Goal: Check status: Check status

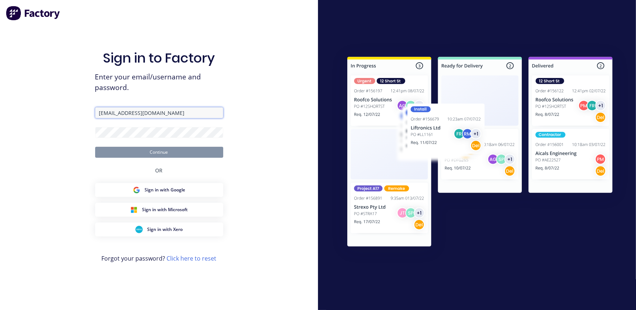
drag, startPoint x: 123, startPoint y: 111, endPoint x: 159, endPoint y: 152, distance: 54.7
click at [123, 111] on input "[EMAIL_ADDRESS][DOMAIN_NAME]" at bounding box center [159, 112] width 128 height 11
type input "[EMAIL_ADDRESS][DOMAIN_NAME]"
click at [159, 152] on button "Continue" at bounding box center [159, 152] width 128 height 11
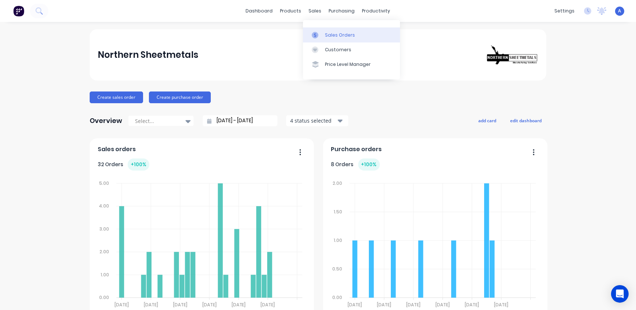
click at [322, 32] on div at bounding box center [317, 35] width 11 height 7
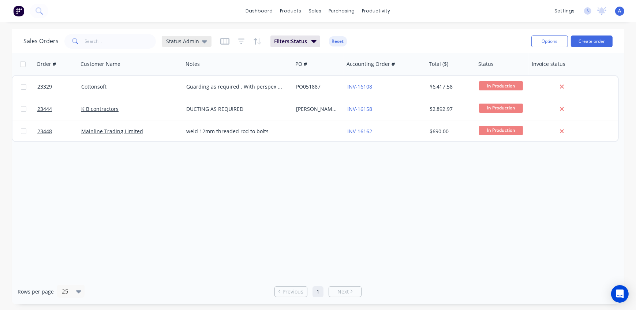
click at [180, 45] on div "Status Admin" at bounding box center [187, 41] width 50 height 11
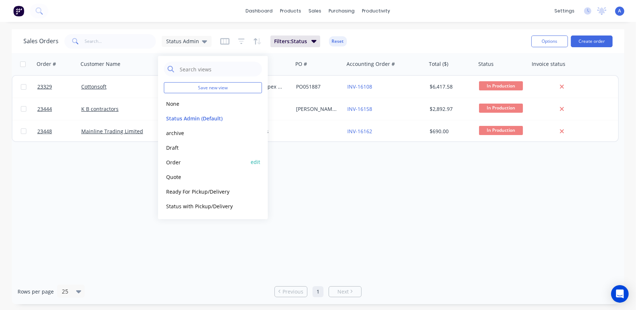
click at [181, 161] on button "Order" at bounding box center [205, 162] width 83 height 8
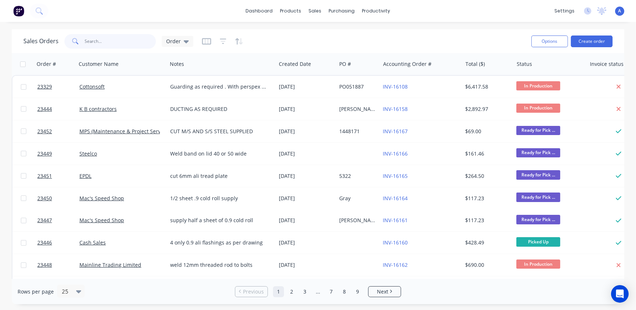
click at [110, 44] on input "text" at bounding box center [120, 41] width 71 height 15
type input "23331"
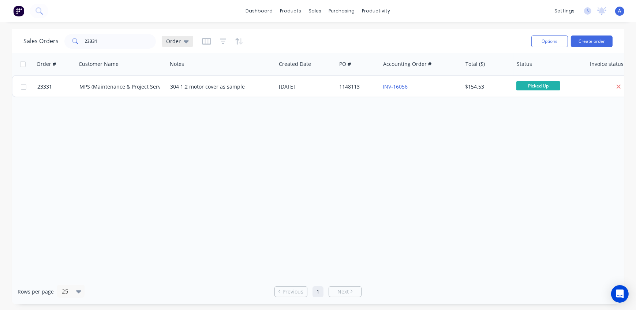
click at [172, 40] on span "Order" at bounding box center [173, 41] width 15 height 8
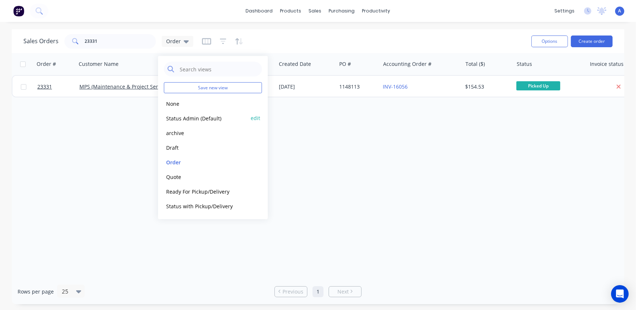
click at [184, 118] on button "Status Admin (Default)" at bounding box center [205, 118] width 83 height 8
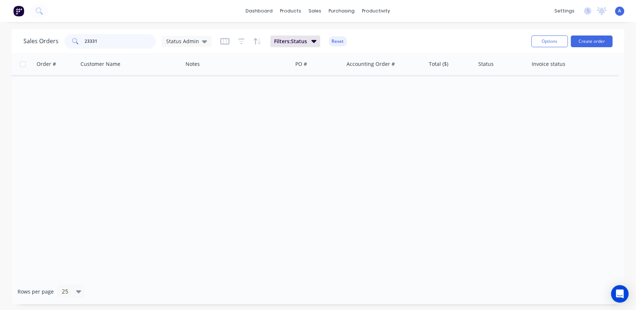
drag, startPoint x: 68, startPoint y: 38, endPoint x: 30, endPoint y: 35, distance: 38.2
click at [30, 35] on div "Sales Orders 23331 Status Admin" at bounding box center [117, 41] width 188 height 15
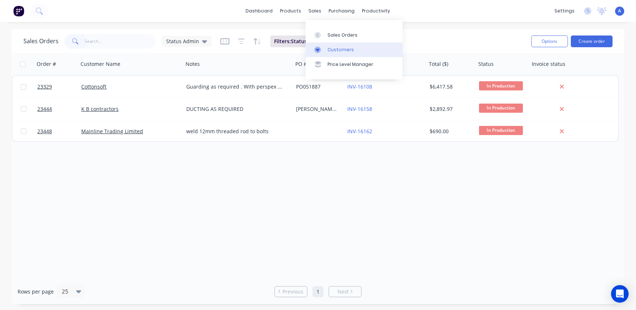
click at [333, 52] on div "Customers" at bounding box center [340, 49] width 26 height 7
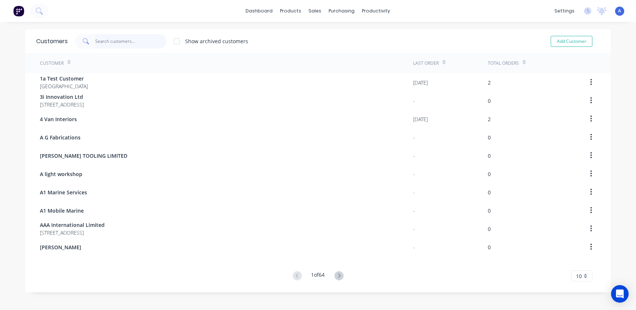
click at [105, 43] on input "text" at bounding box center [130, 41] width 71 height 15
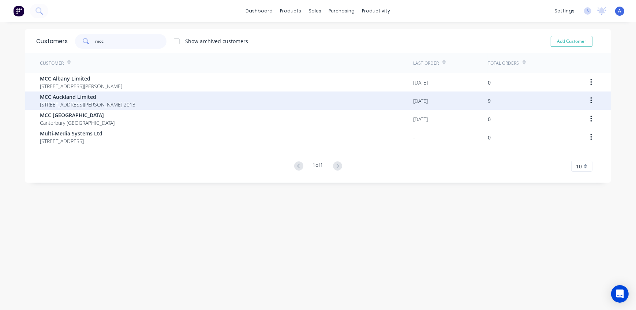
type input "mcc"
click at [84, 96] on span "MCC Auckland Limited" at bounding box center [87, 97] width 95 height 8
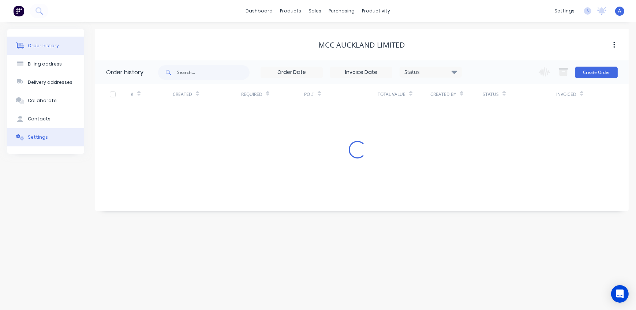
click at [48, 137] on button "Settings" at bounding box center [45, 137] width 77 height 18
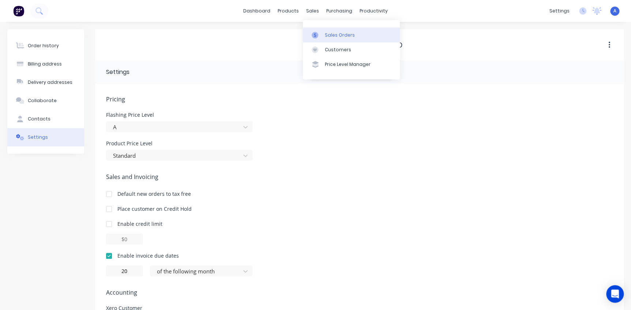
click at [338, 35] on div "Sales Orders" at bounding box center [340, 35] width 30 height 7
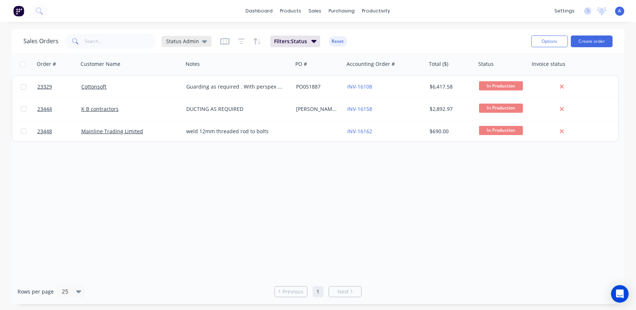
click at [187, 40] on span "Status Admin" at bounding box center [182, 41] width 33 height 8
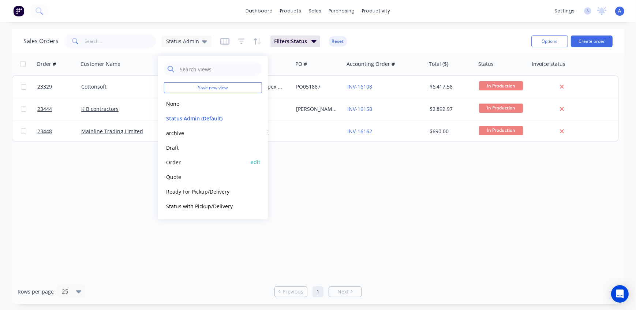
click at [178, 161] on button "Order" at bounding box center [205, 162] width 83 height 8
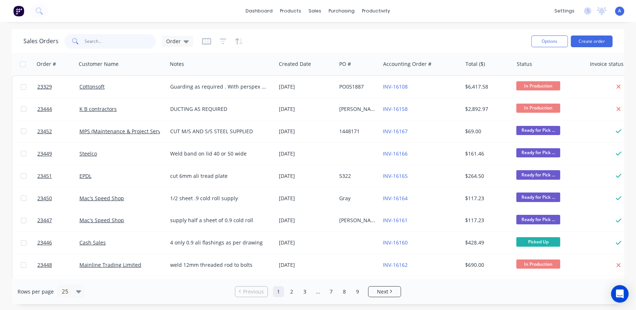
click at [110, 44] on input "text" at bounding box center [120, 41] width 71 height 15
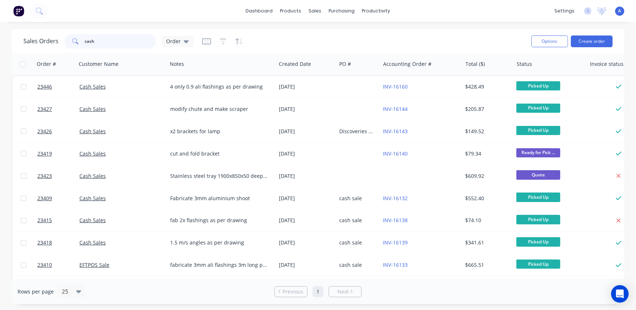
drag, startPoint x: 107, startPoint y: 42, endPoint x: 27, endPoint y: 42, distance: 79.7
click at [27, 42] on div "Sales Orders cash Order" at bounding box center [108, 41] width 170 height 15
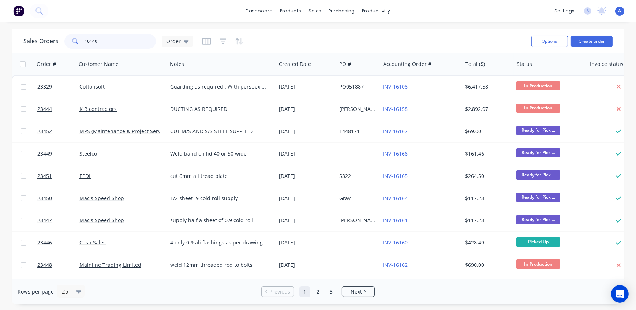
type input "16140"
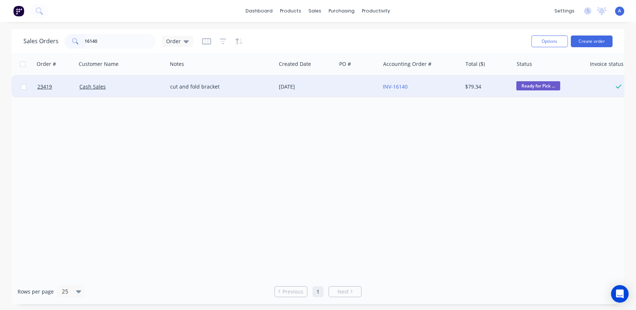
click at [120, 88] on div "Cash Sales" at bounding box center [119, 86] width 80 height 7
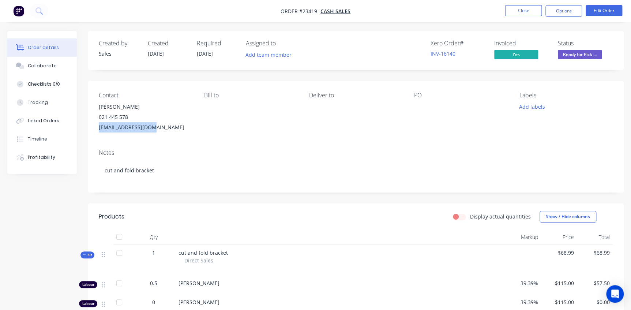
drag, startPoint x: 151, startPoint y: 129, endPoint x: 99, endPoint y: 128, distance: 52.7
click at [99, 128] on div "[EMAIL_ADDRESS][DOMAIN_NAME]" at bounding box center [145, 127] width 93 height 10
copy div "[EMAIL_ADDRESS][DOMAIN_NAME]"
click at [523, 11] on button "Close" at bounding box center [523, 10] width 37 height 11
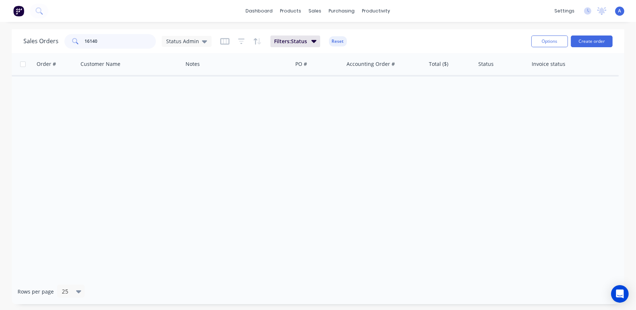
drag, startPoint x: 116, startPoint y: 42, endPoint x: 94, endPoint y: 41, distance: 21.2
click at [94, 41] on input "16140" at bounding box center [120, 41] width 71 height 15
type input "16143"
click at [181, 40] on span "Status Admin" at bounding box center [182, 41] width 33 height 8
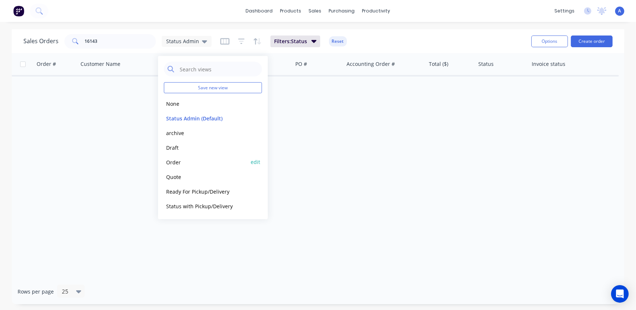
click at [179, 158] on button "Order" at bounding box center [205, 162] width 83 height 8
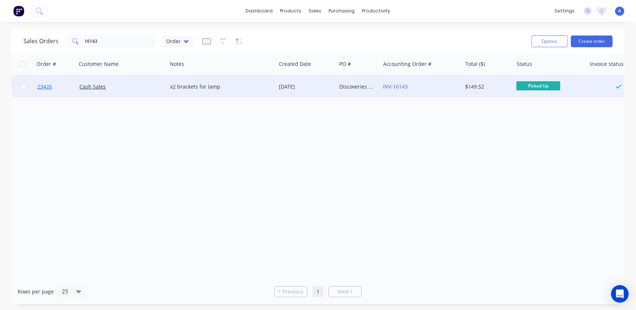
click at [46, 84] on span "23426" at bounding box center [44, 86] width 15 height 7
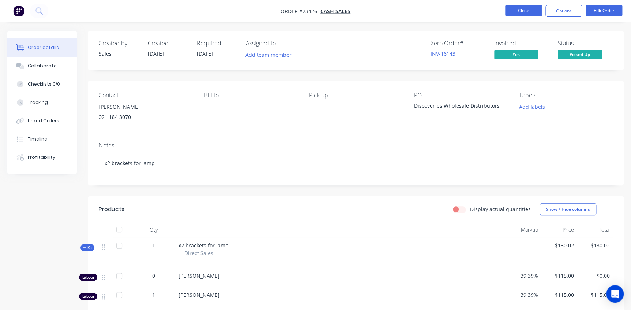
click at [523, 8] on button "Close" at bounding box center [523, 10] width 37 height 11
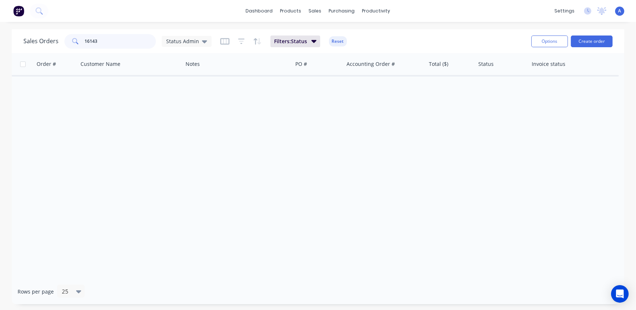
drag, startPoint x: 99, startPoint y: 39, endPoint x: -19, endPoint y: 37, distance: 117.8
click at [0, 37] on html "dashboard products sales purchasing productivity dashboard products Product Cat…" at bounding box center [318, 155] width 636 height 310
click at [393, 40] on div "Sales Orders Status Admin Filters: Status Reset" at bounding box center [274, 41] width 502 height 18
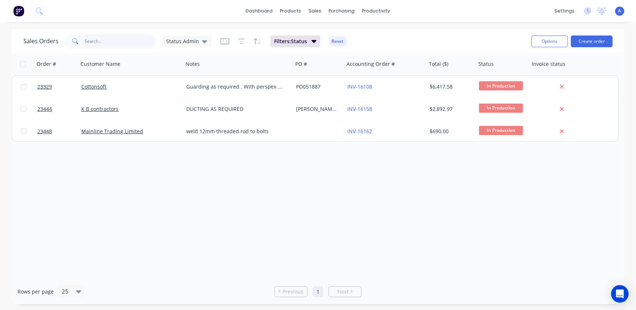
click at [122, 41] on input "text" at bounding box center [120, 41] width 71 height 15
click at [170, 41] on span "Status Admin" at bounding box center [182, 41] width 33 height 8
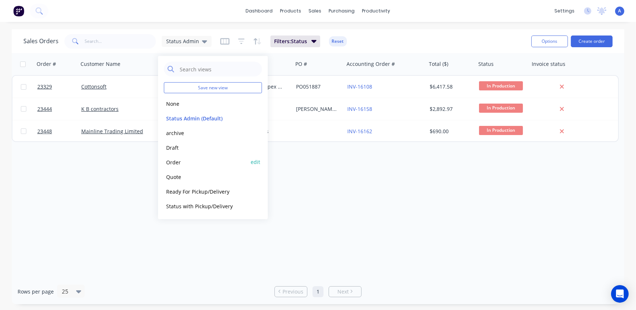
click at [182, 162] on button "Order" at bounding box center [205, 162] width 83 height 8
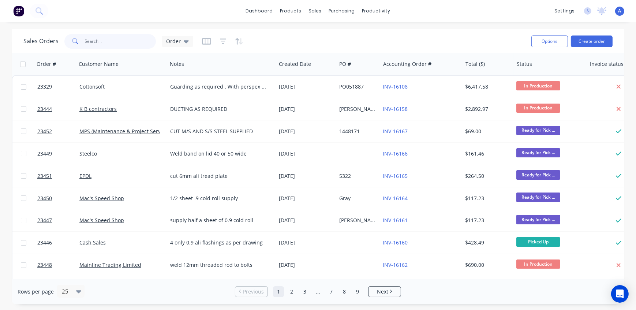
click at [115, 42] on input "text" at bounding box center [120, 41] width 71 height 15
type input "16140"
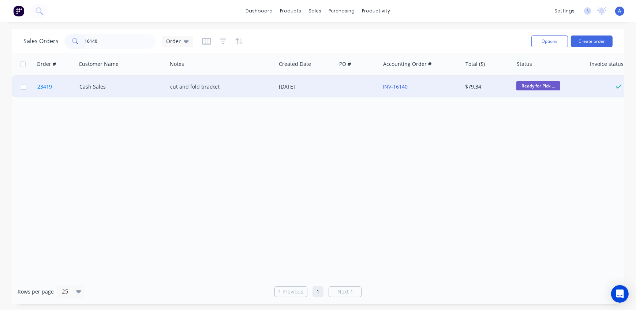
click at [47, 90] on span "23419" at bounding box center [44, 86] width 15 height 7
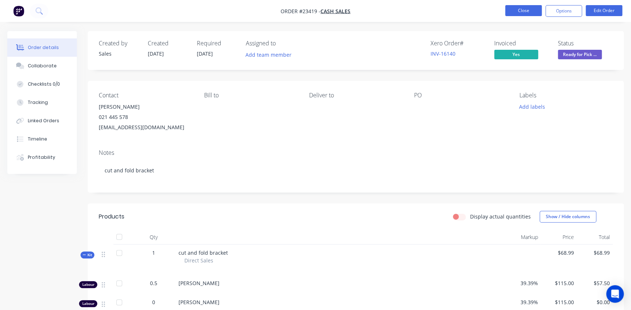
click at [529, 12] on button "Close" at bounding box center [523, 10] width 37 height 11
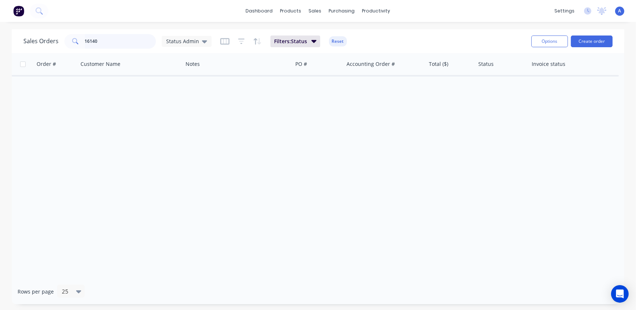
click at [57, 38] on div "Sales Orders 16140 Status Admin" at bounding box center [117, 41] width 188 height 15
click at [367, 44] on div "Sales Orders Status Admin Filters: Status Reset" at bounding box center [274, 41] width 502 height 18
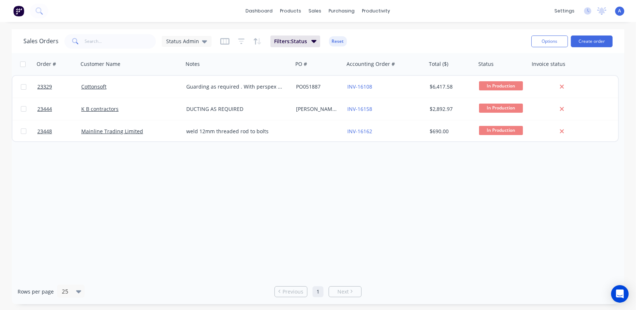
click at [138, 214] on div "Order # Customer Name Notes PO # Accounting Order # Total ($) Status Invoice st…" at bounding box center [318, 166] width 612 height 226
click at [214, 200] on div "Order # Customer Name Notes PO # Accounting Order # Total ($) Status Invoice st…" at bounding box center [318, 166] width 612 height 226
click at [219, 188] on div "Order # Customer Name Notes PO # Accounting Order # Total ($) Status Invoice st…" at bounding box center [318, 166] width 612 height 226
click at [449, 37] on div "Sales Orders Status Admin Filters: Status Reset" at bounding box center [274, 41] width 502 height 18
click at [119, 41] on input "text" at bounding box center [120, 41] width 71 height 15
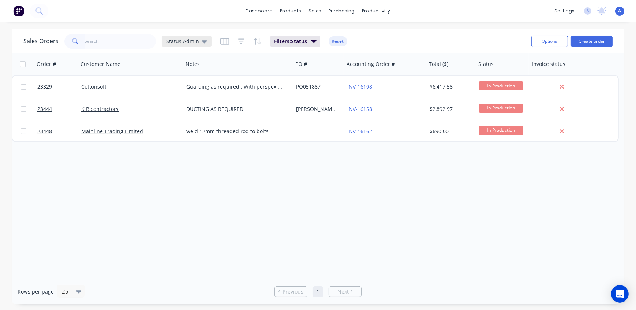
click at [181, 38] on span "Status Admin" at bounding box center [182, 41] width 33 height 8
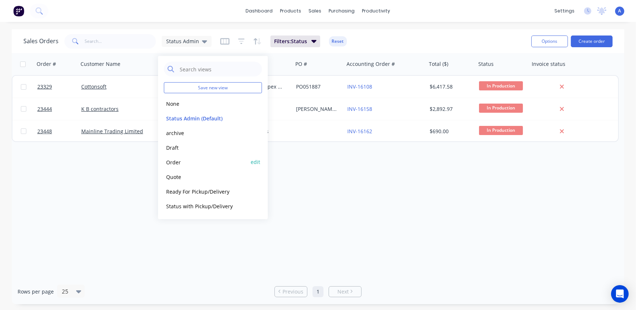
click at [177, 163] on button "Order" at bounding box center [205, 162] width 83 height 8
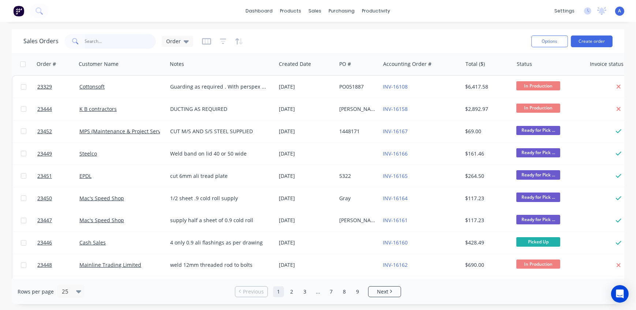
click at [102, 38] on input "text" at bounding box center [120, 41] width 71 height 15
click at [54, 63] on div "Order #" at bounding box center [46, 63] width 19 height 7
click at [66, 64] on icon "button" at bounding box center [65, 64] width 7 height 6
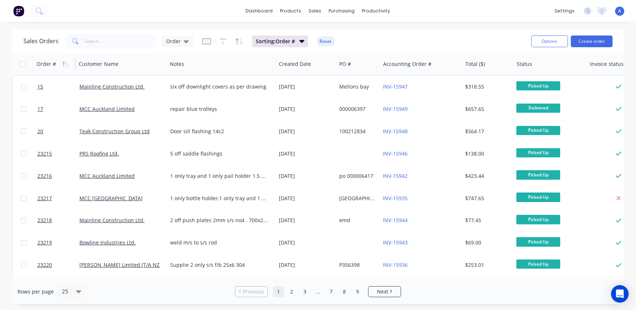
click at [65, 64] on icon "button" at bounding box center [65, 64] width 7 height 6
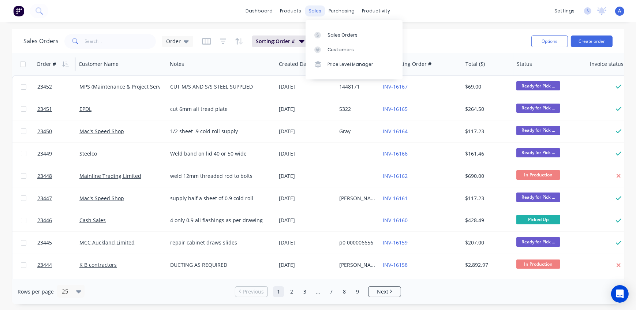
click at [315, 11] on div "sales" at bounding box center [315, 10] width 20 height 11
click at [333, 38] on div "Sales Orders" at bounding box center [342, 35] width 30 height 7
click at [176, 42] on span "Order" at bounding box center [173, 41] width 15 height 8
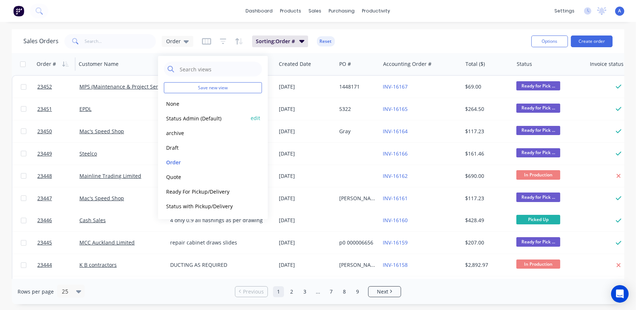
click at [180, 116] on button "Status Admin (Default)" at bounding box center [205, 118] width 83 height 8
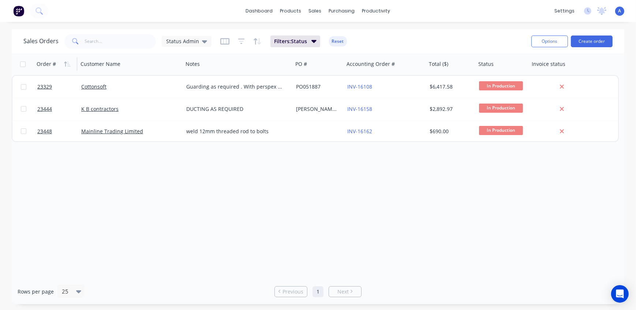
click at [434, 31] on div "Sales Orders Status Admin Filters: Status Reset Options Create order" at bounding box center [318, 41] width 612 height 24
click at [118, 40] on input "text" at bounding box center [120, 41] width 71 height 15
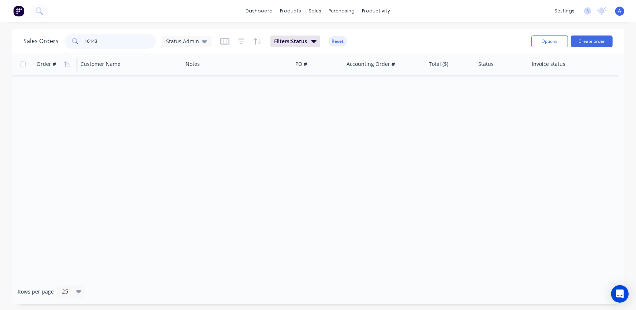
type input "16143"
click at [182, 41] on span "Status Admin" at bounding box center [182, 41] width 33 height 8
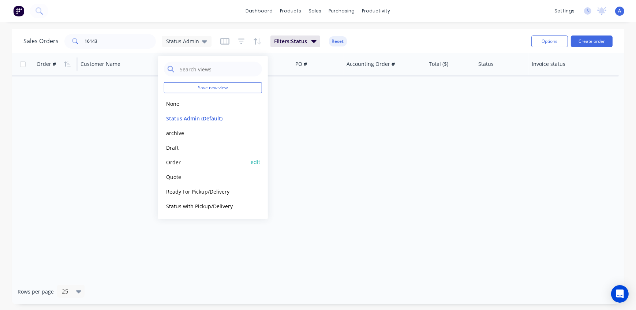
click at [176, 164] on button "Order" at bounding box center [205, 162] width 83 height 8
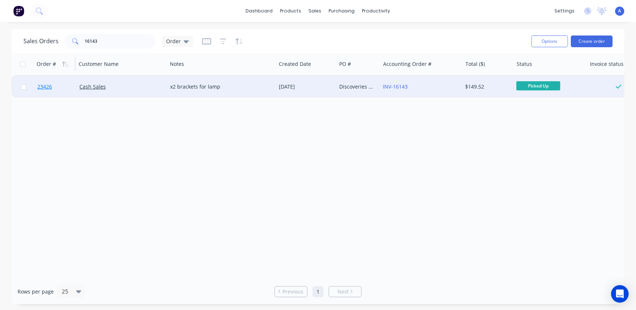
click at [46, 87] on span "23426" at bounding box center [44, 86] width 15 height 7
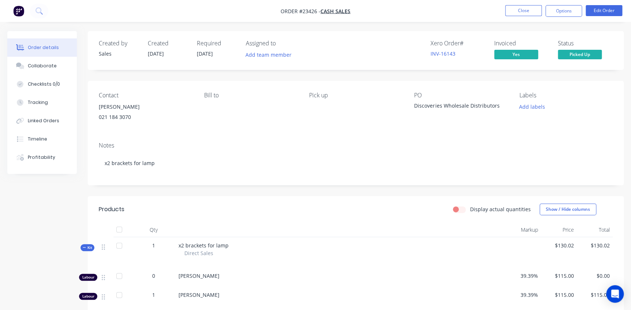
click at [359, 48] on div "Xero Order # INV-16143 Invoiced Yes Status Picked Up" at bounding box center [466, 50] width 294 height 21
